Goal: Task Accomplishment & Management: Use online tool/utility

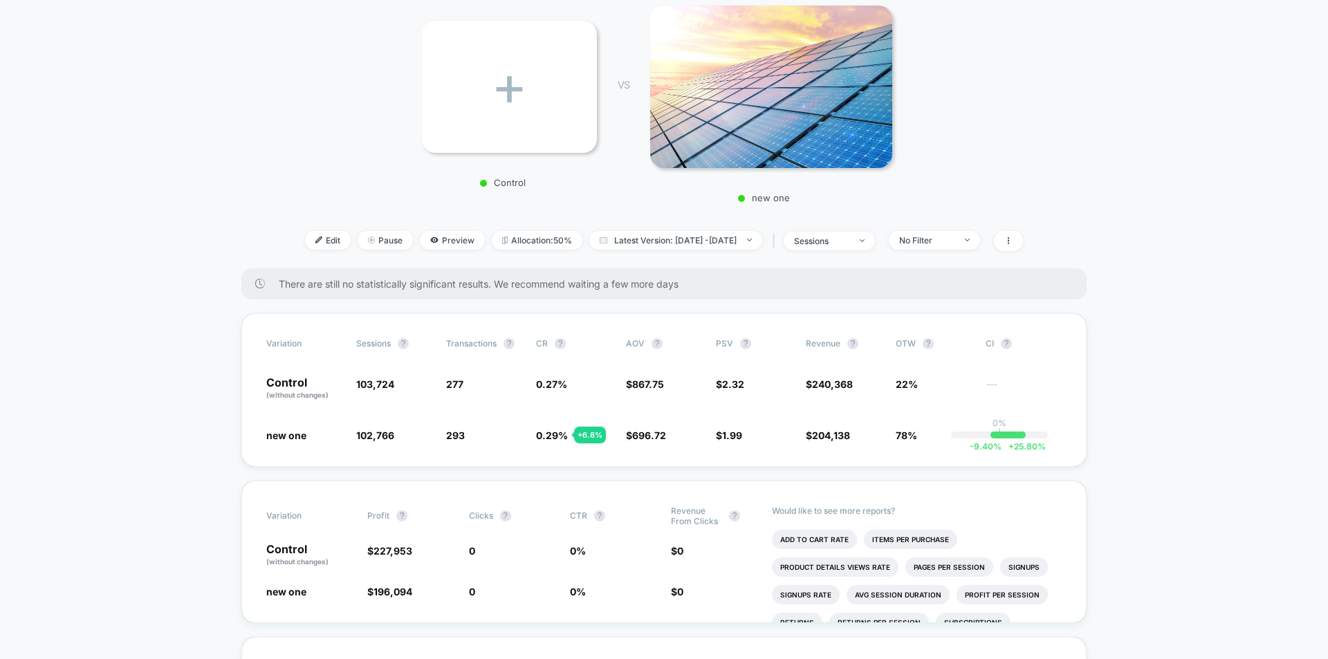
scroll to position [207, 0]
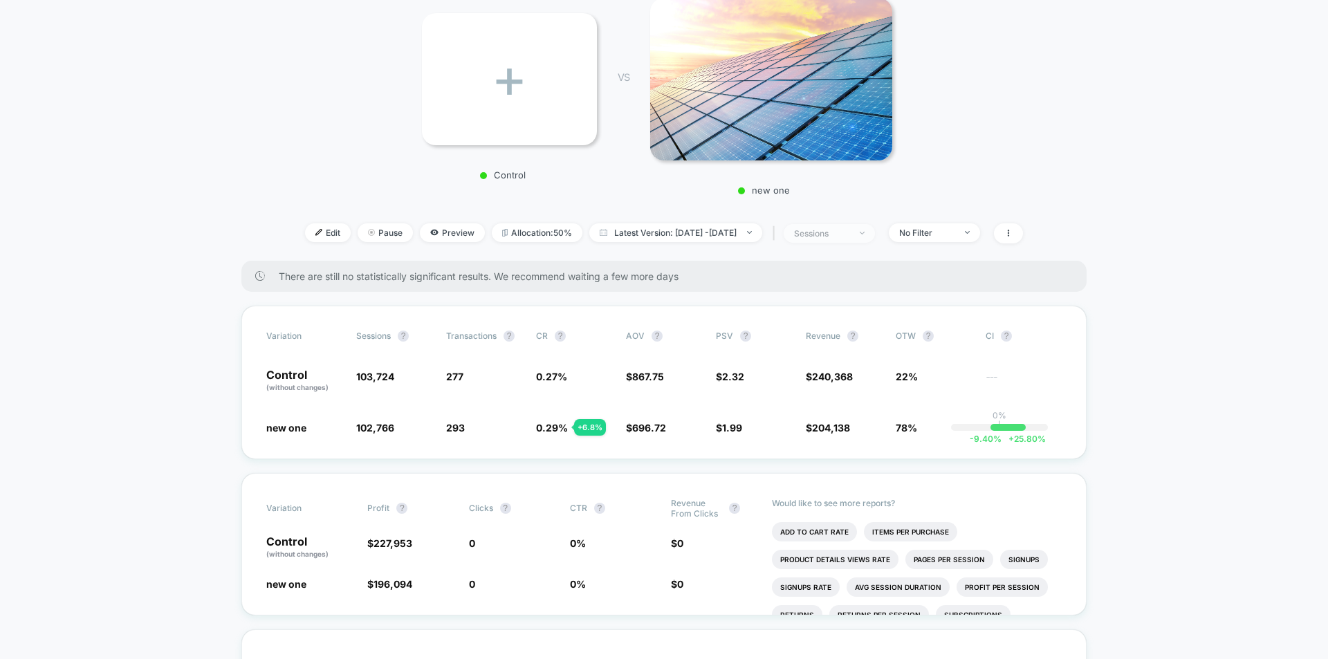
click at [875, 236] on span "sessions" at bounding box center [828, 233] width 91 height 19
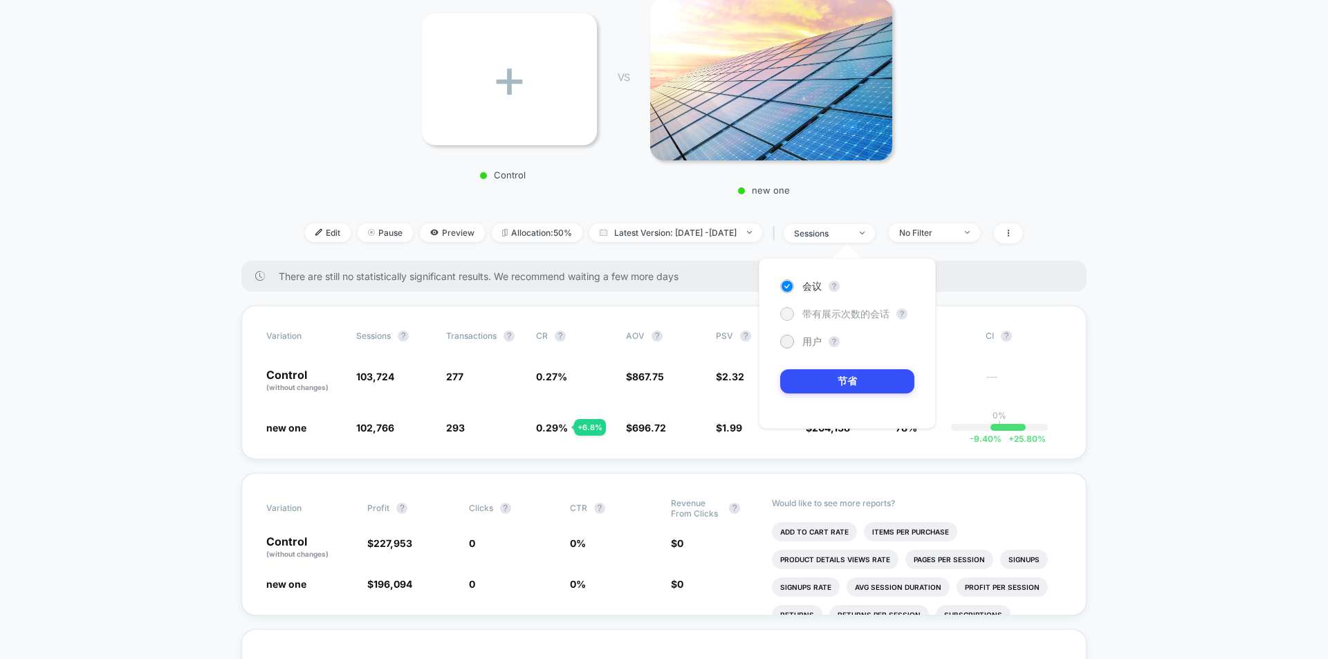
click at [783, 312] on div at bounding box center [786, 313] width 10 height 10
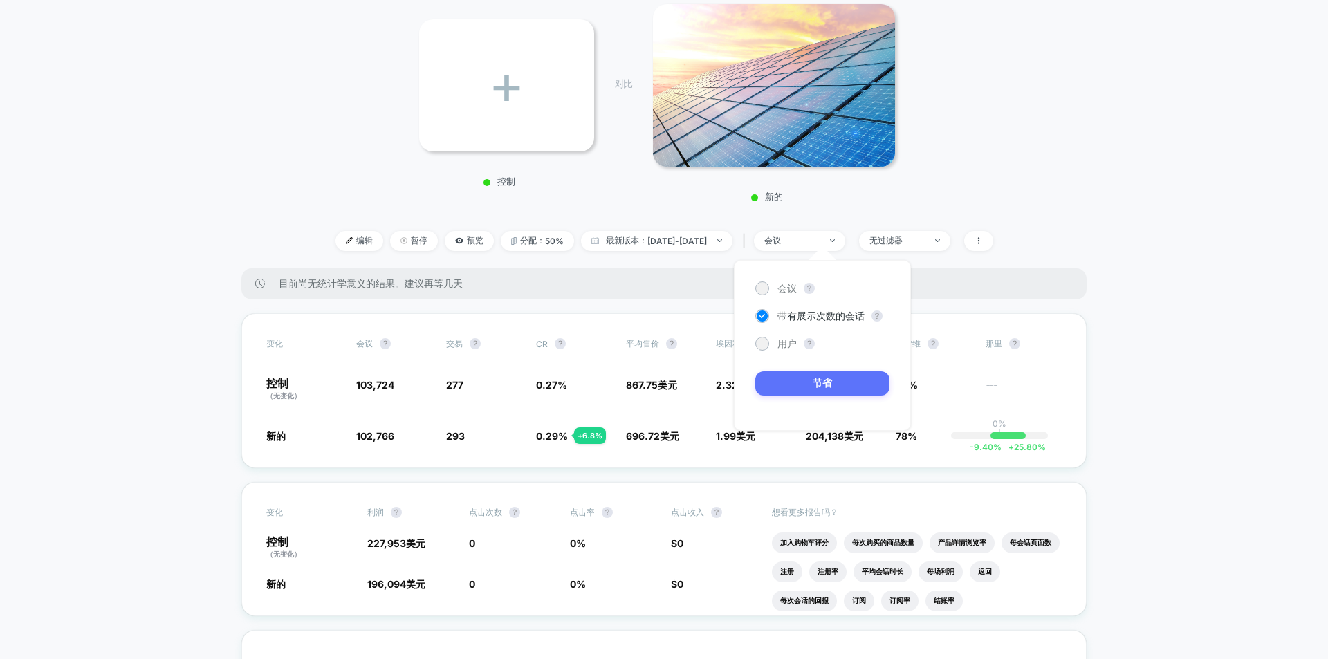
click at [838, 380] on button "节省" at bounding box center [822, 383] width 134 height 24
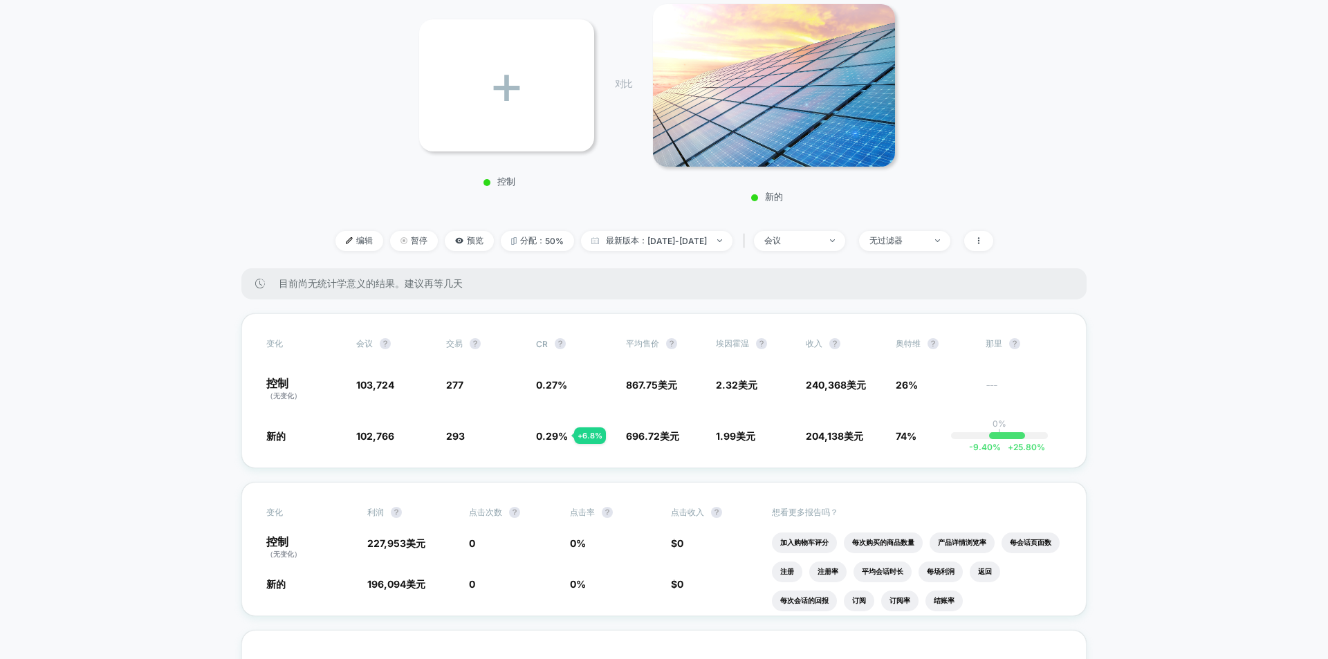
click at [546, 340] on font "CR" at bounding box center [542, 344] width 12 height 10
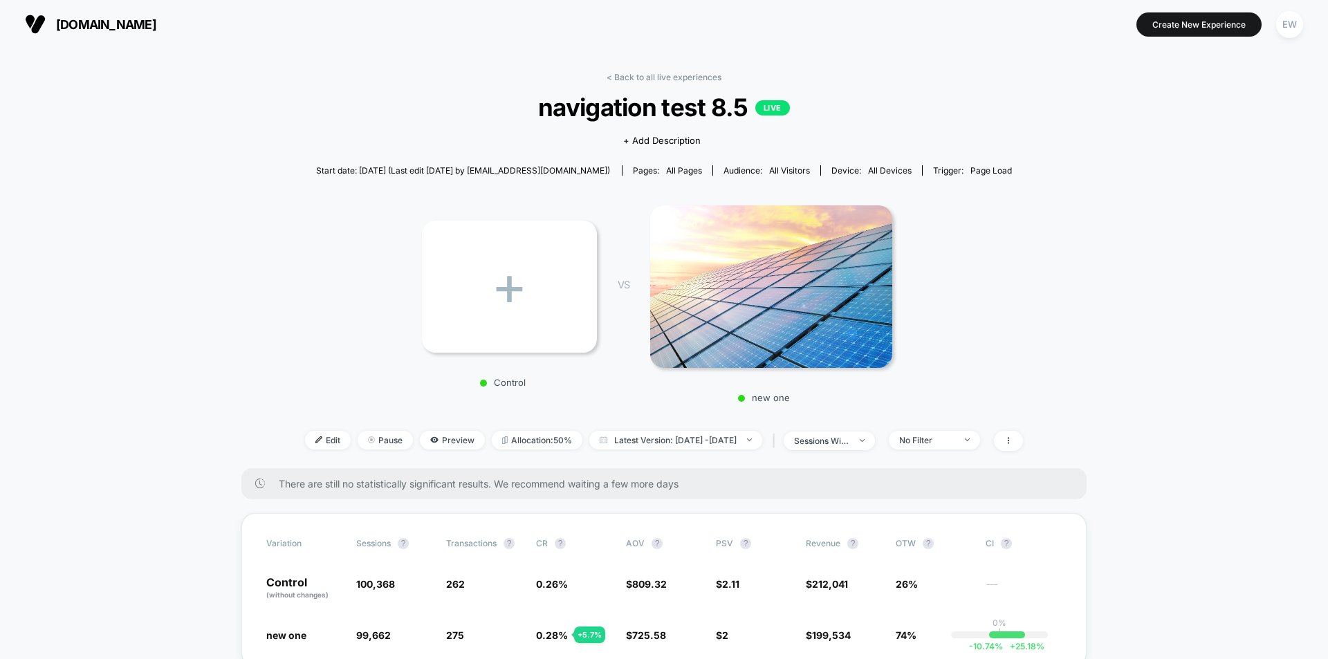
click at [59, 25] on span "[DOMAIN_NAME]" at bounding box center [106, 24] width 100 height 15
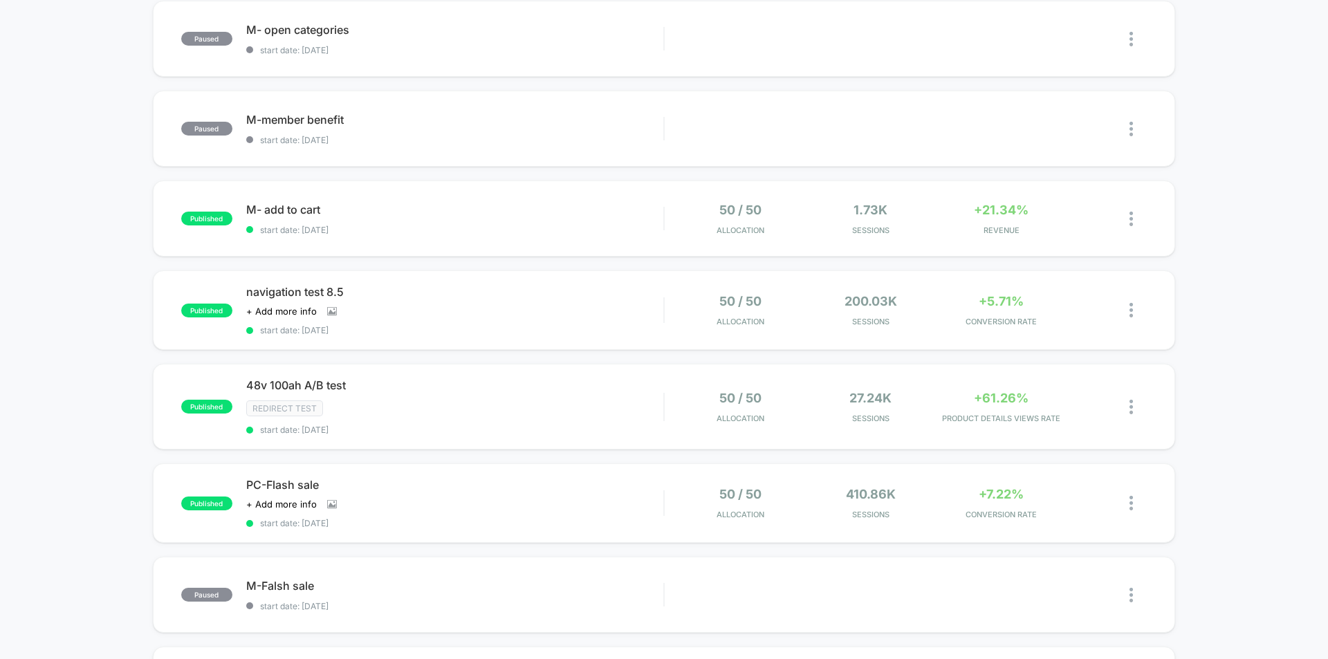
scroll to position [346, 0]
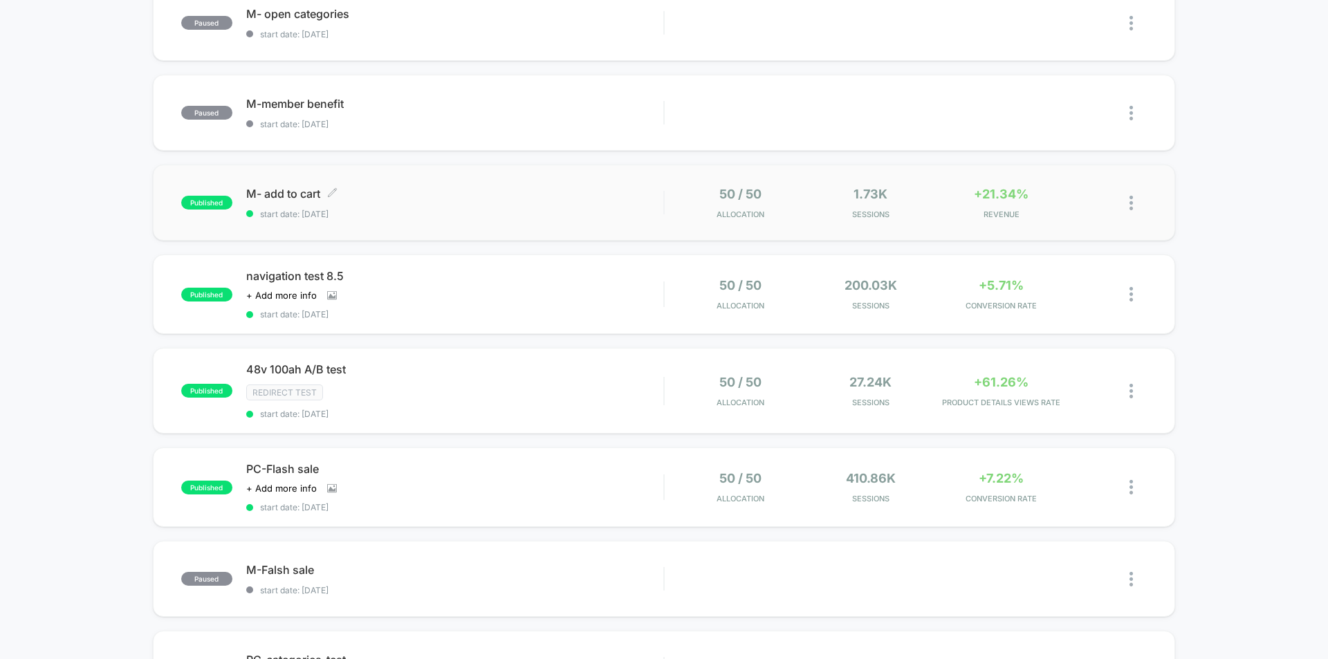
click at [295, 187] on span "M- add to cart Click to edit experience details" at bounding box center [454, 194] width 417 height 14
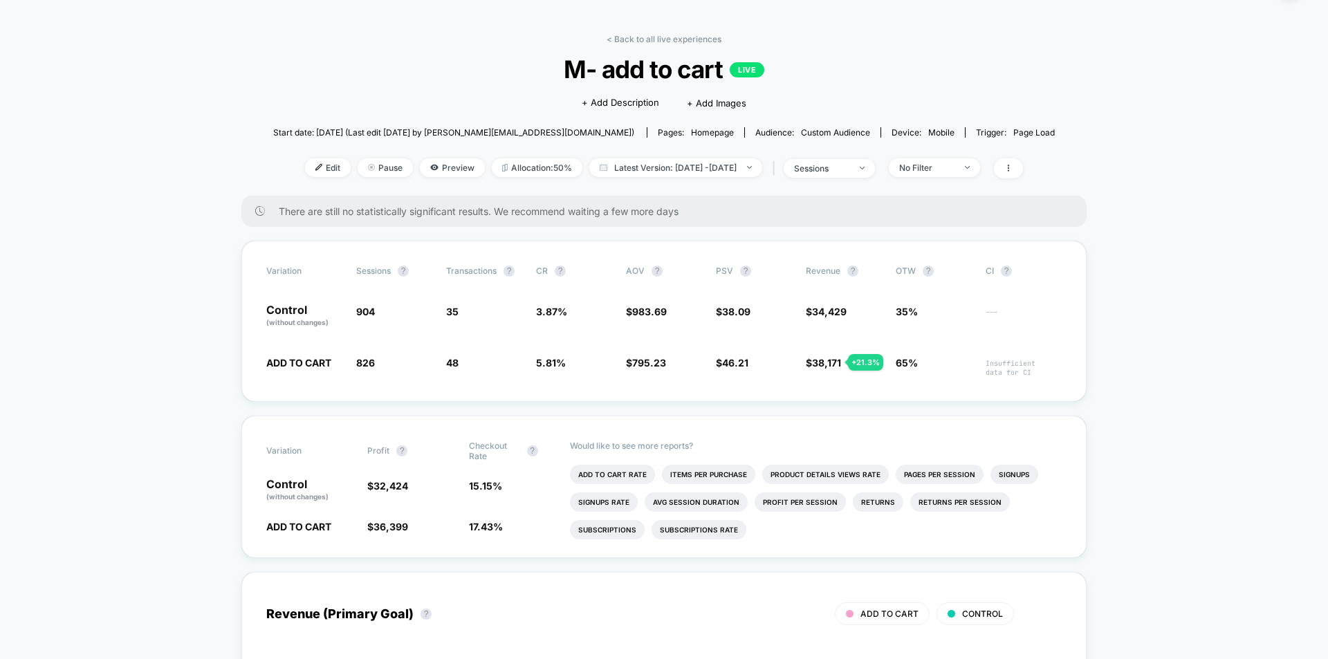
scroll to position [69, 0]
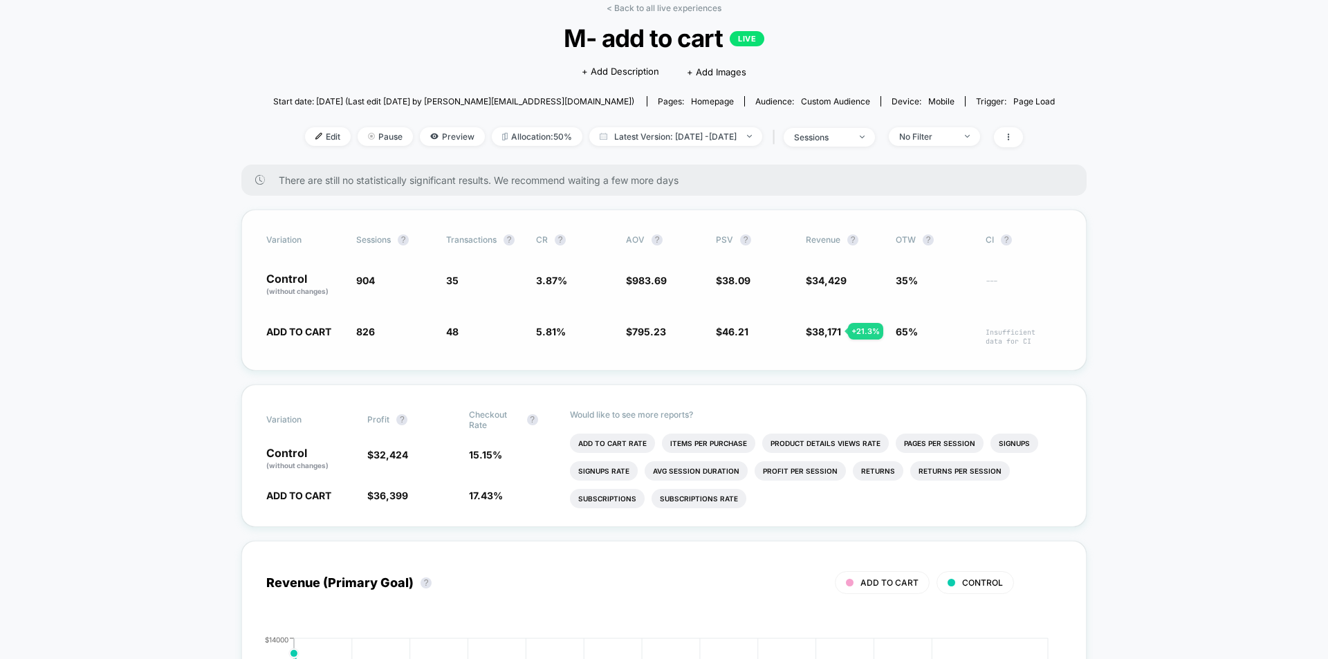
drag, startPoint x: 1038, startPoint y: 349, endPoint x: 979, endPoint y: 335, distance: 60.4
click at [979, 335] on div "Variation Sessions ? Transactions ? CR ? AOV ? PSV ? Revenue ? OTW ? CI ? Contr…" at bounding box center [663, 290] width 845 height 161
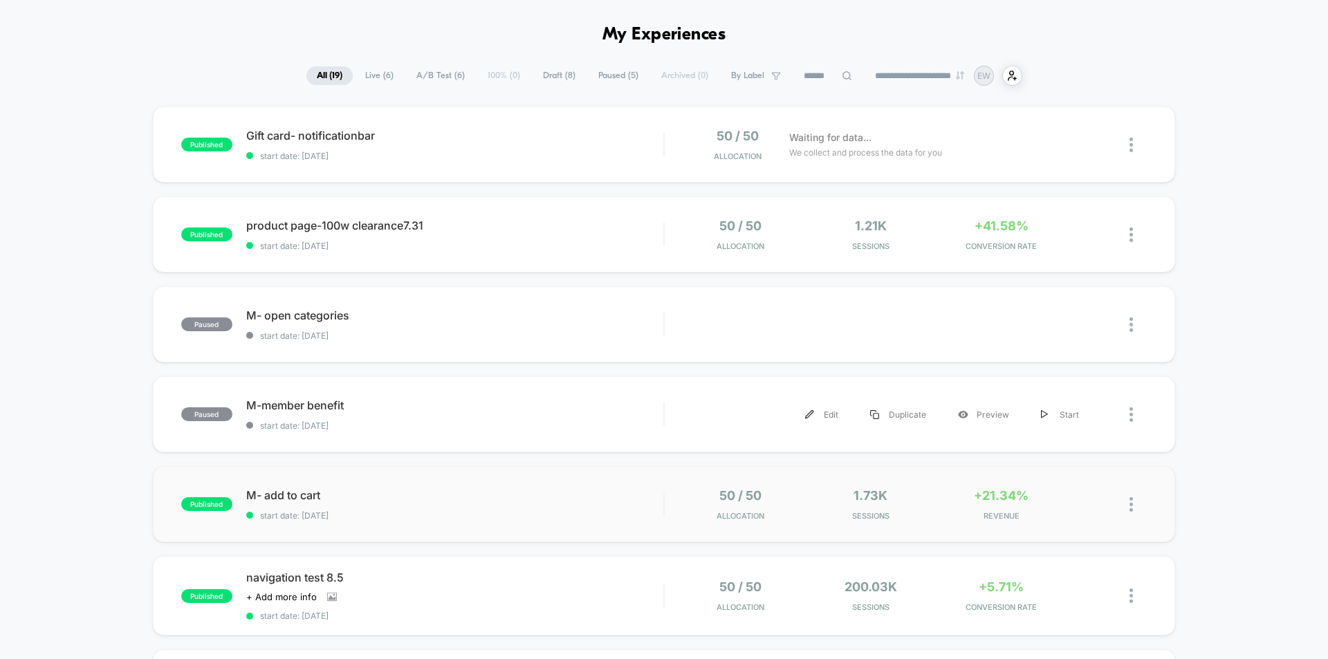
scroll to position [69, 0]
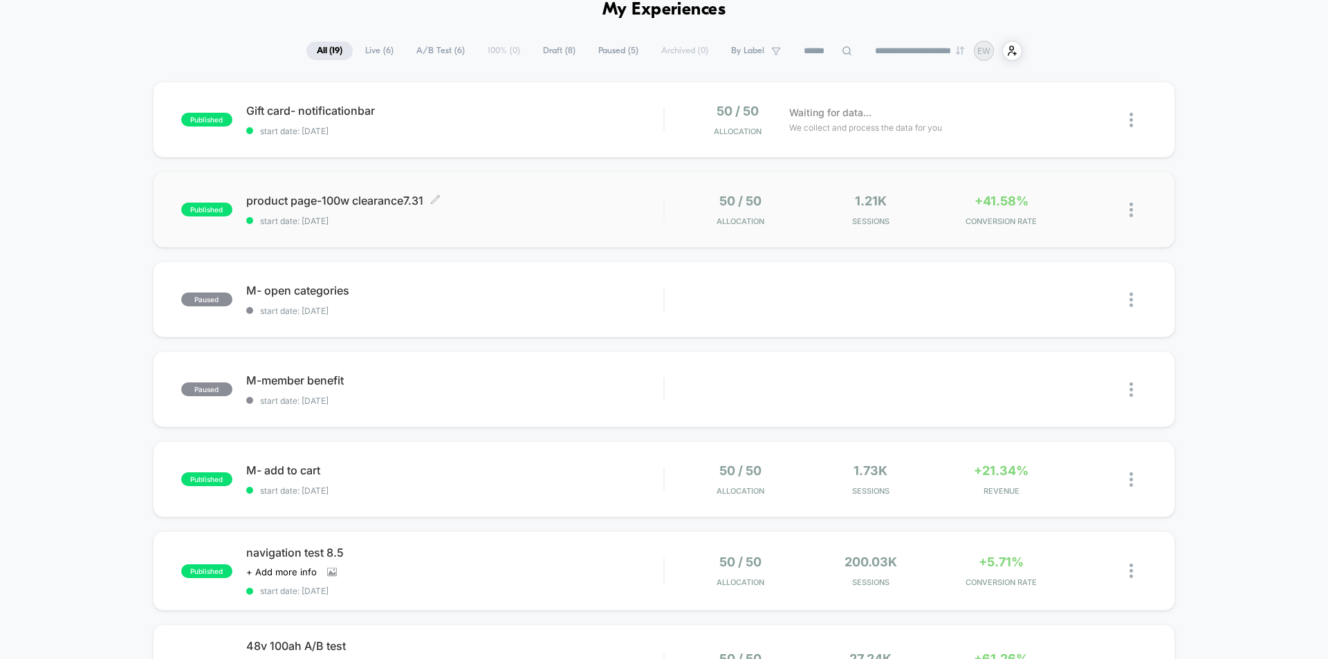
click at [358, 197] on span "product page-100w clearance7.31 Click to edit experience details" at bounding box center [454, 201] width 417 height 14
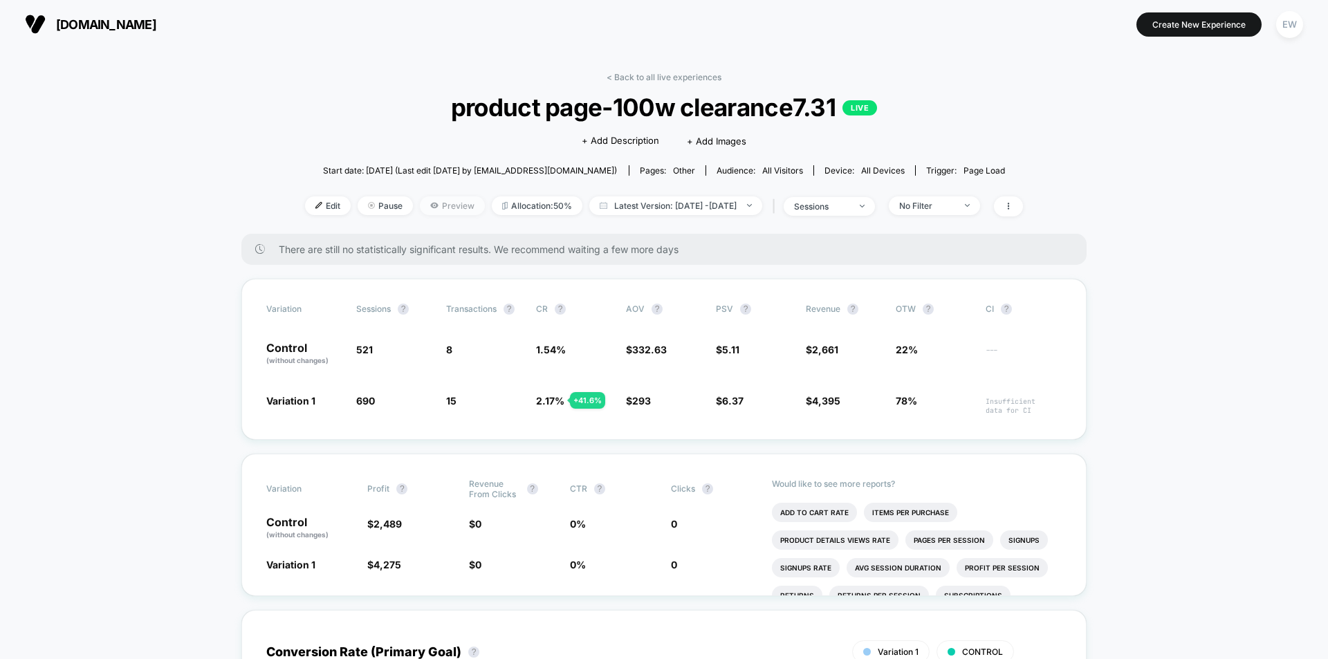
click at [420, 202] on span "Preview" at bounding box center [452, 205] width 65 height 19
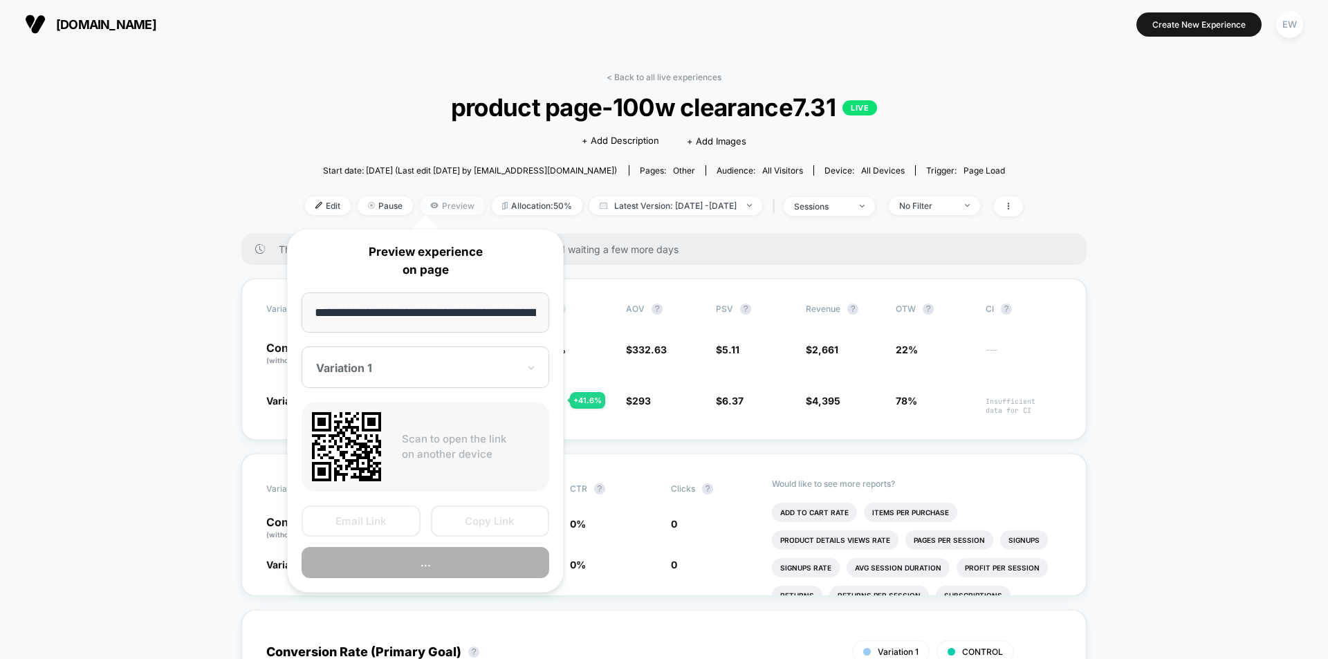
scroll to position [0, 241]
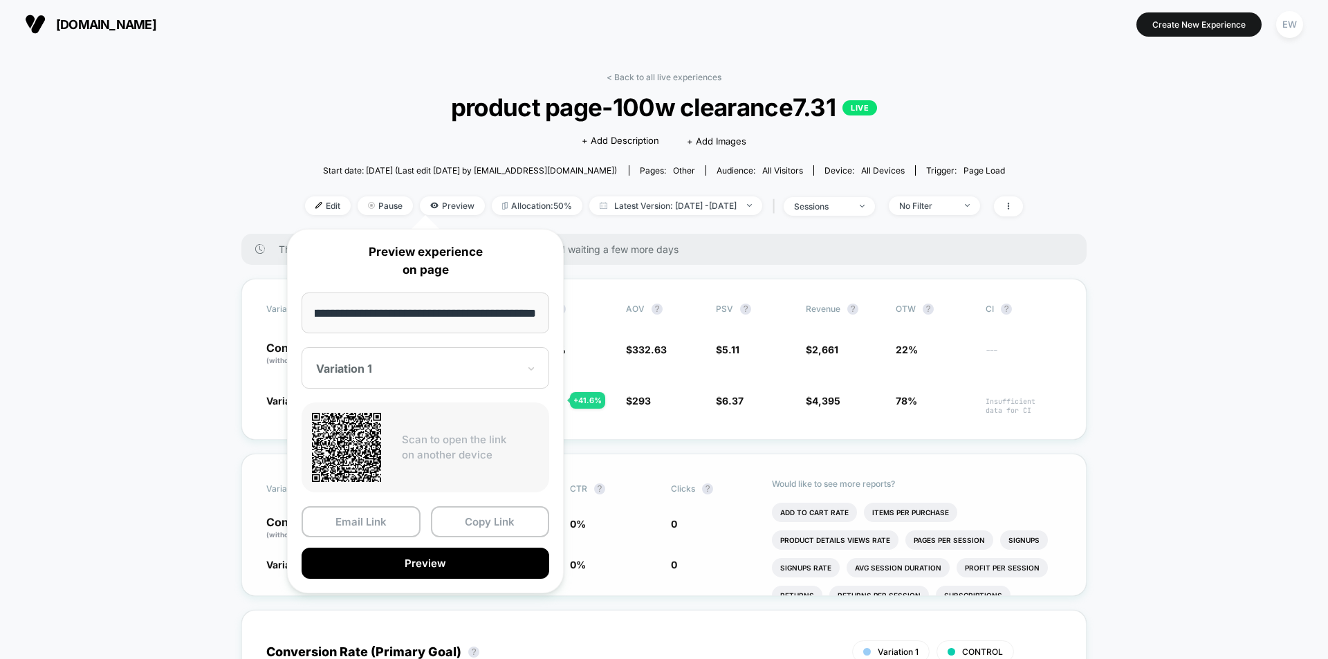
click at [471, 522] on button "Copy Link" at bounding box center [490, 521] width 119 height 31
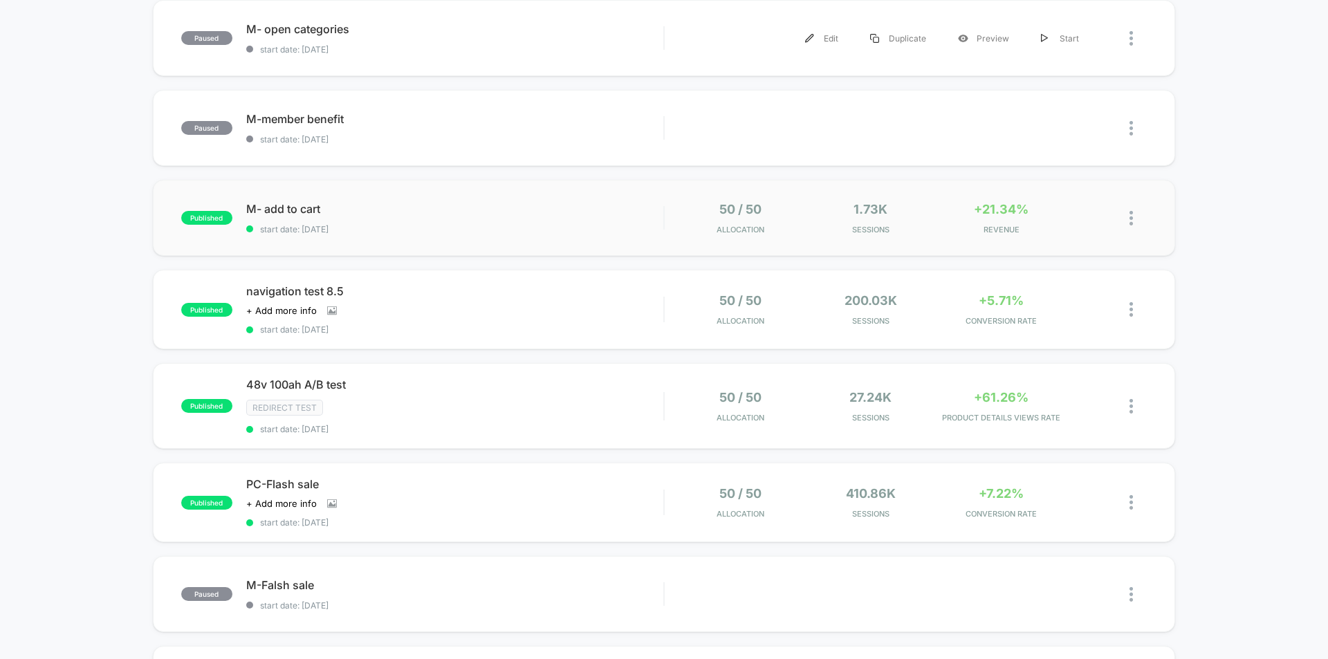
scroll to position [346, 0]
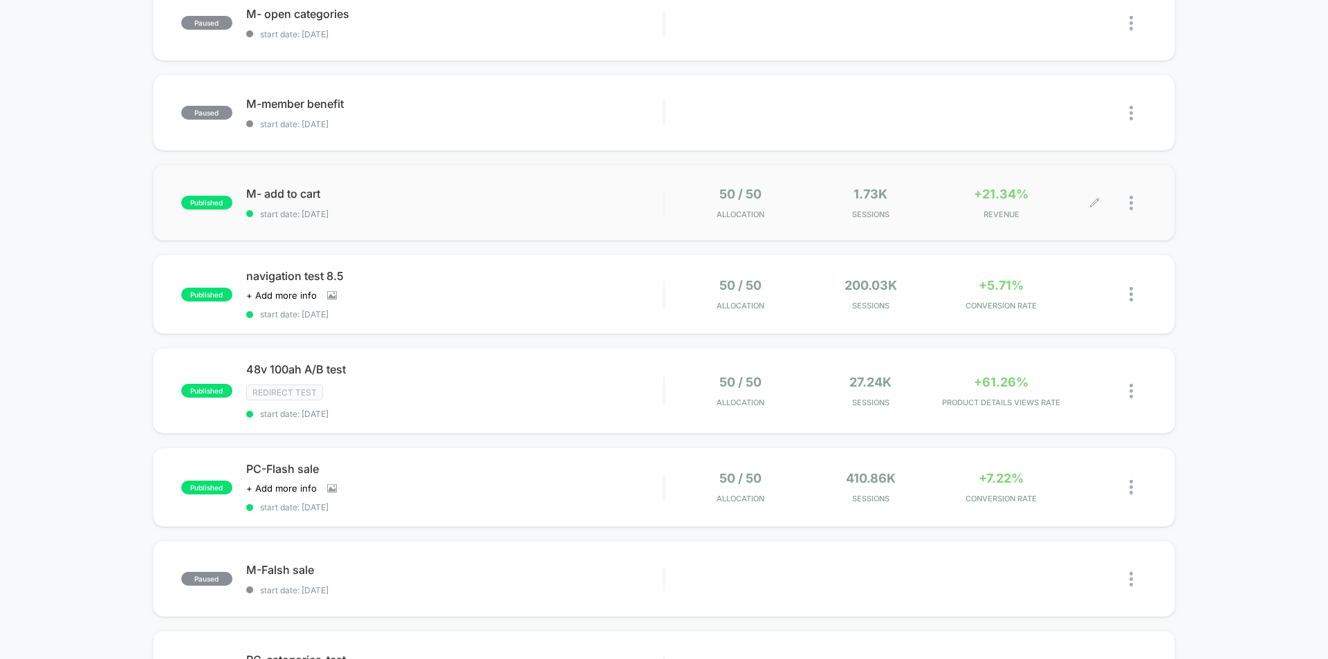
click at [1127, 210] on div at bounding box center [1121, 203] width 52 height 33
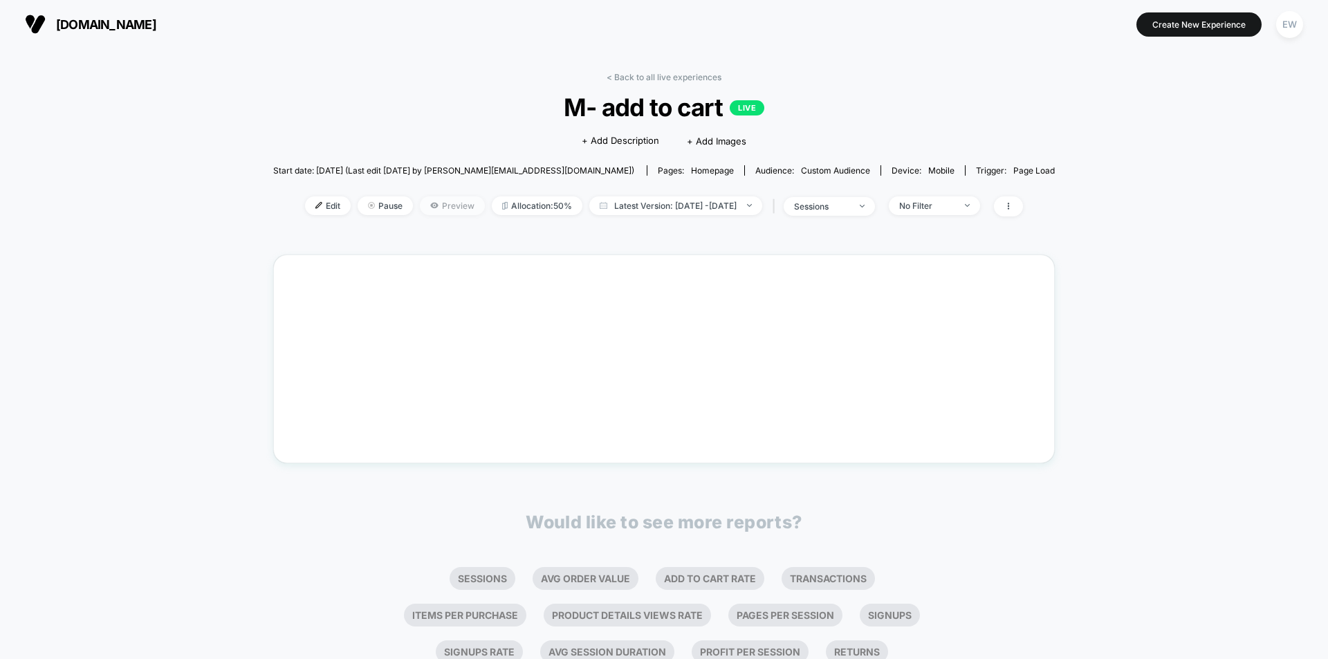
click at [435, 203] on span "Preview" at bounding box center [452, 205] width 65 height 19
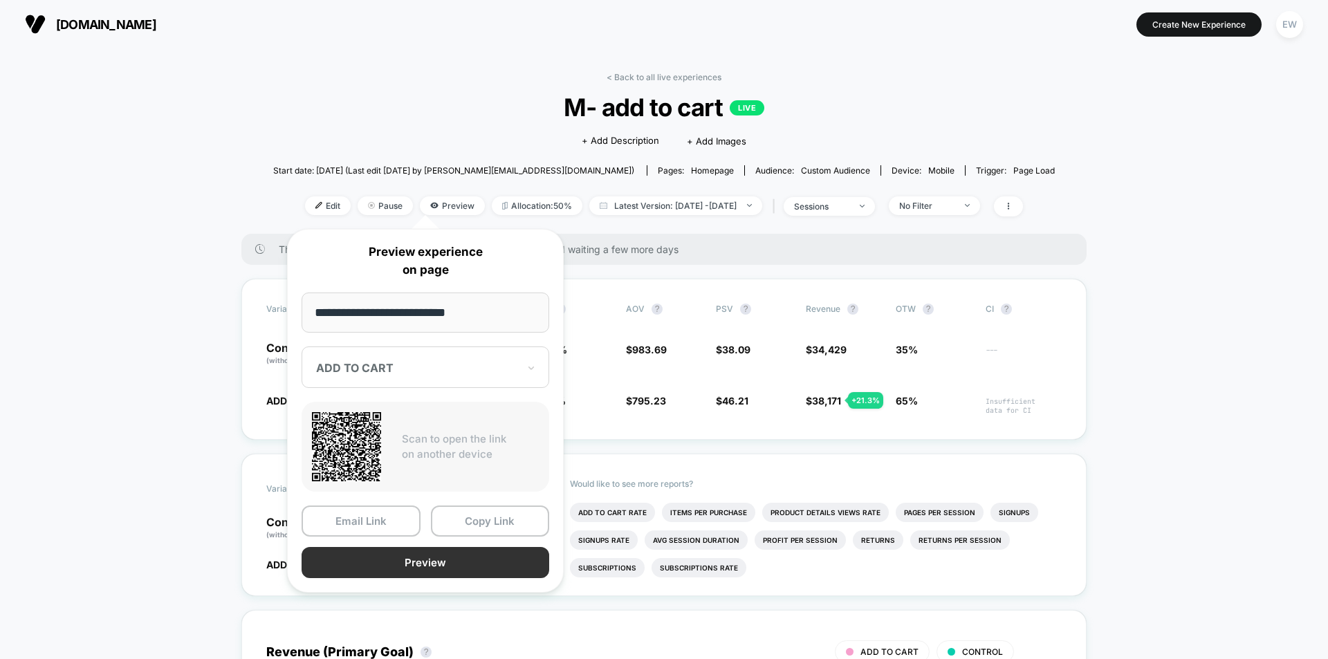
click at [424, 557] on button "Preview" at bounding box center [425, 562] width 248 height 31
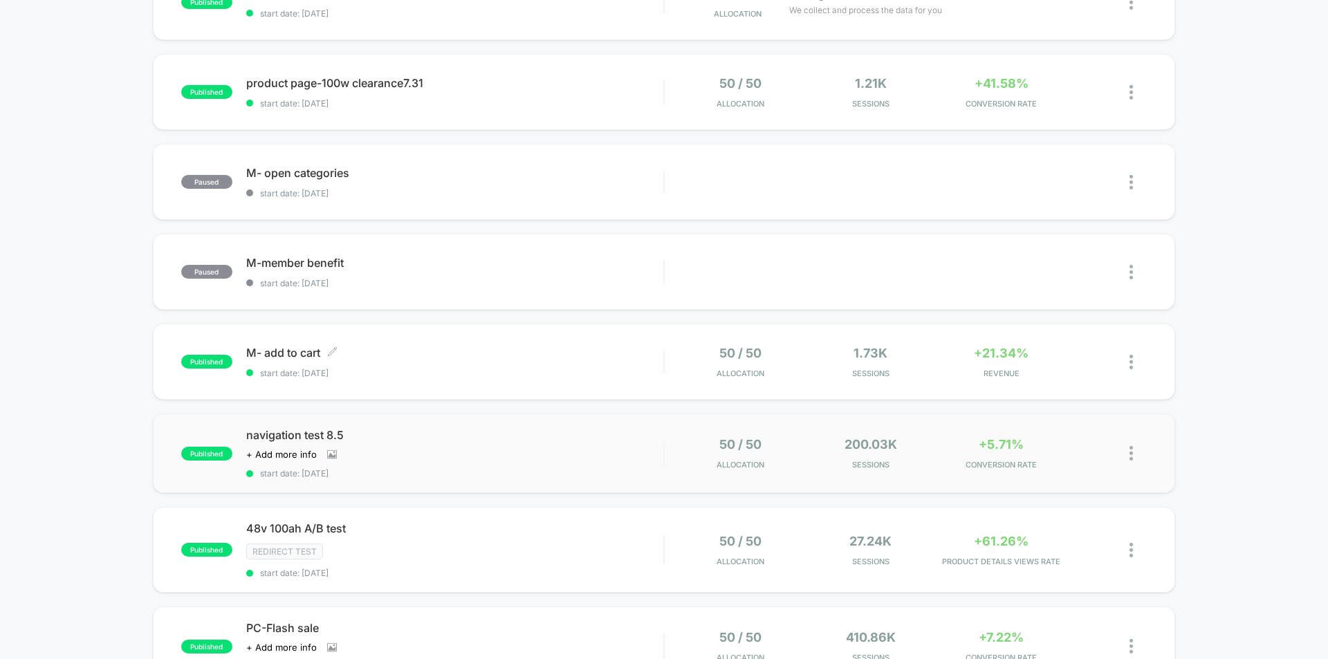
scroll to position [207, 0]
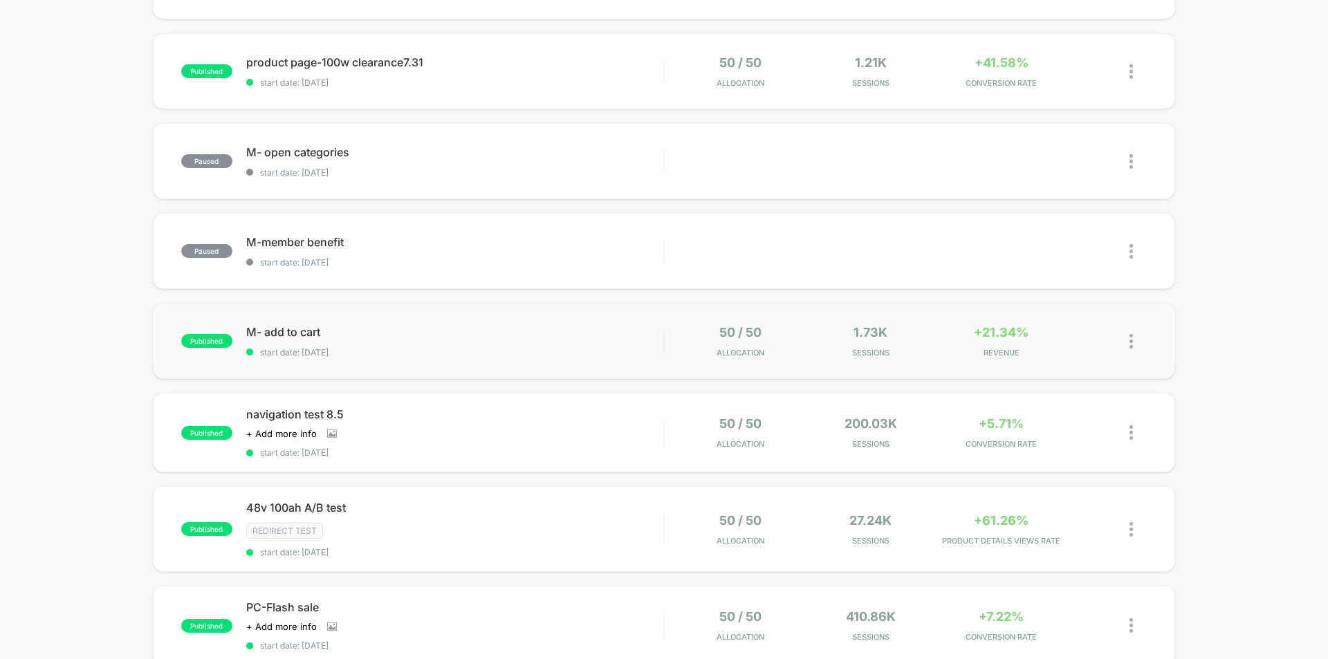
click at [1132, 347] on img at bounding box center [1130, 341] width 3 height 15
click at [1068, 361] on div "Preview Link" at bounding box center [1060, 357] width 124 height 31
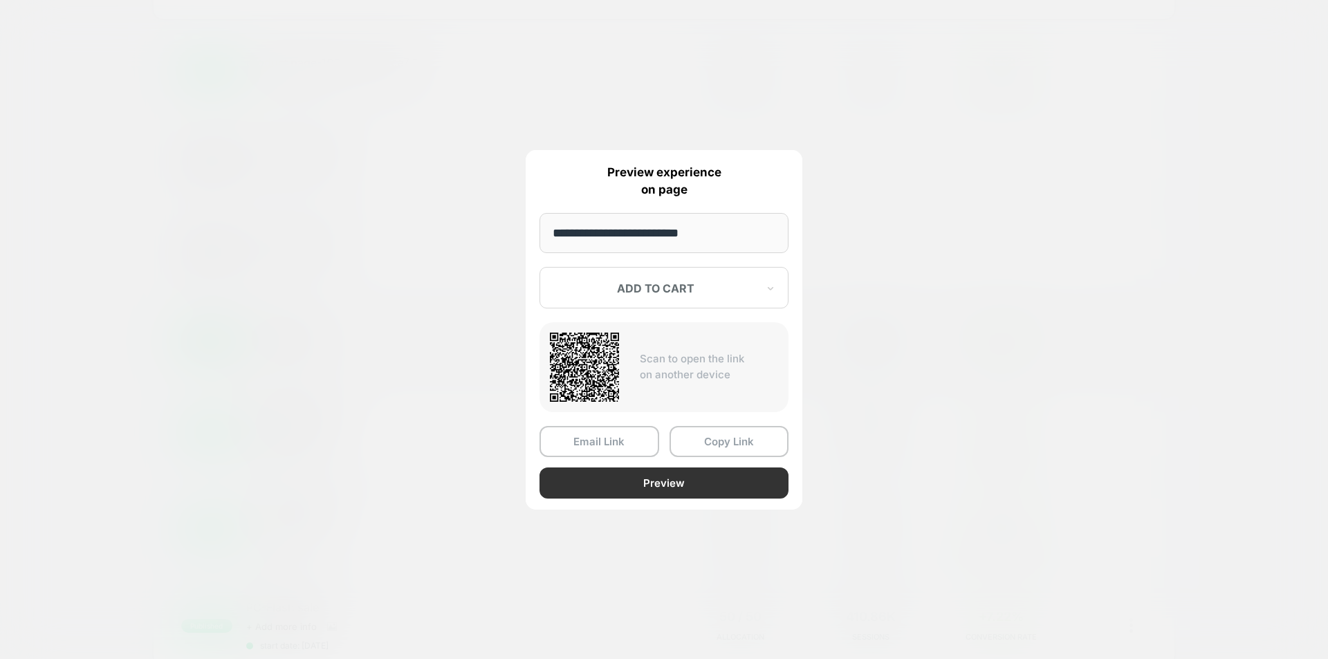
click at [624, 490] on button "Preview" at bounding box center [663, 482] width 249 height 31
